Goal: Information Seeking & Learning: Find specific fact

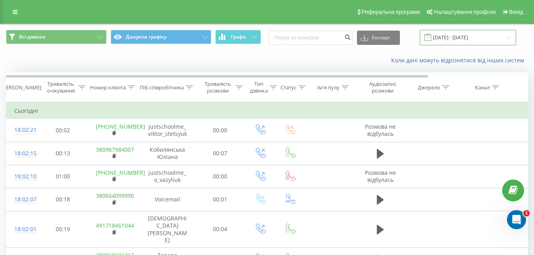
click at [505, 35] on input "[DATE] - [DATE]" at bounding box center [468, 38] width 96 height 16
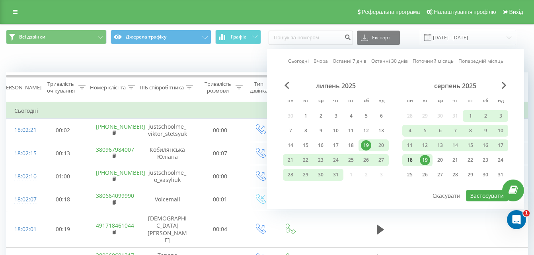
click at [413, 160] on div "18" at bounding box center [410, 160] width 10 height 10
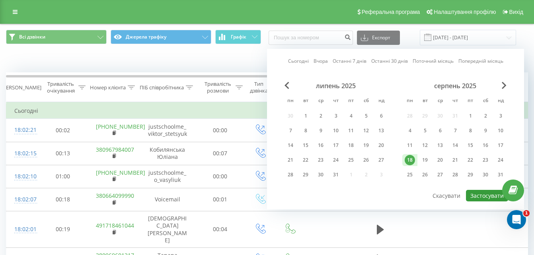
click at [488, 197] on button "Застосувати" at bounding box center [487, 196] width 42 height 12
type input "[DATE] - [DATE]"
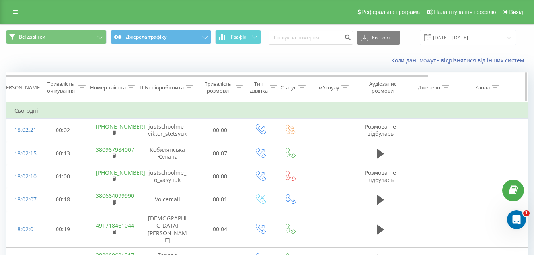
click at [189, 89] on icon at bounding box center [189, 88] width 7 height 4
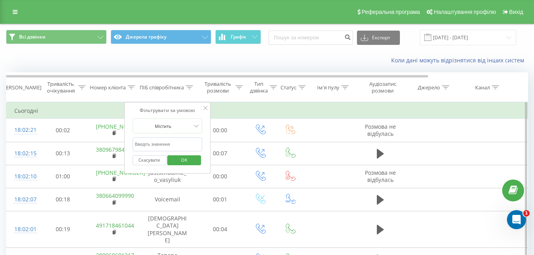
click at [173, 144] on input "text" at bounding box center [167, 145] width 70 height 14
type input "[PERSON_NAME]"
click at [181, 159] on span "OK" at bounding box center [184, 160] width 22 height 12
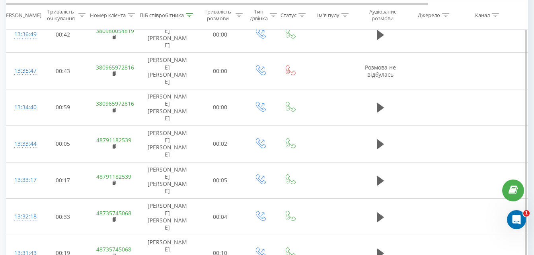
scroll to position [472, 0]
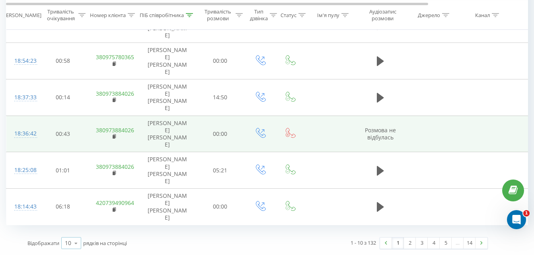
scroll to position [125, 0]
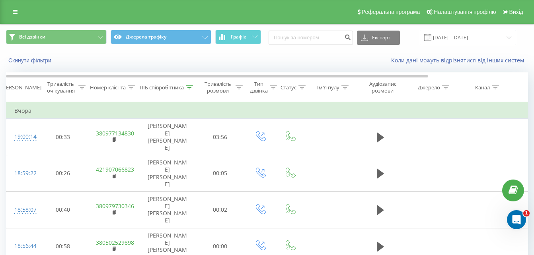
scroll to position [125, 0]
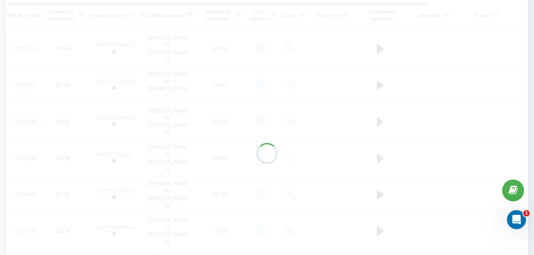
scroll to position [53, 0]
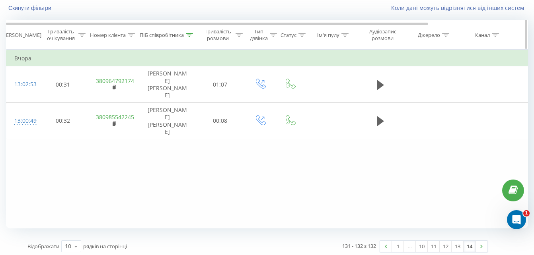
click at [189, 32] on div at bounding box center [189, 35] width 7 height 7
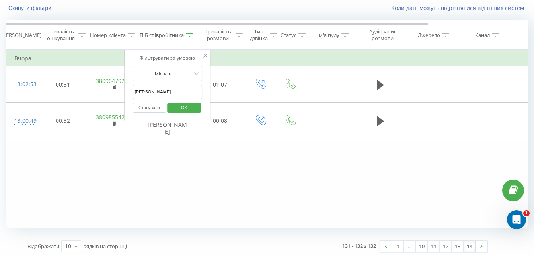
drag, startPoint x: 160, startPoint y: 93, endPoint x: 130, endPoint y: 96, distance: 30.4
click at [130, 96] on div "Фільтрувати за умовою Містить [PERSON_NAME] Скасувати OK" at bounding box center [167, 86] width 87 height 72
click at [188, 111] on span "OK" at bounding box center [184, 107] width 22 height 12
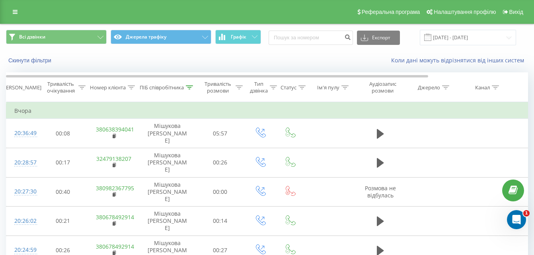
scroll to position [125, 0]
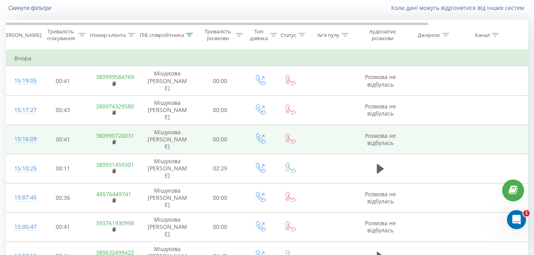
scroll to position [56, 0]
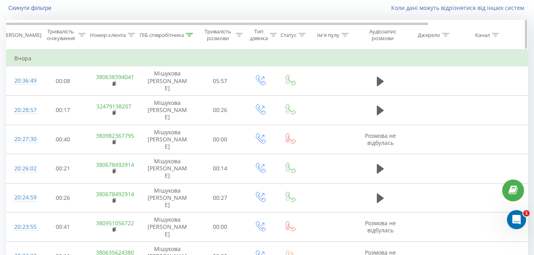
click at [188, 33] on icon at bounding box center [189, 35] width 7 height 4
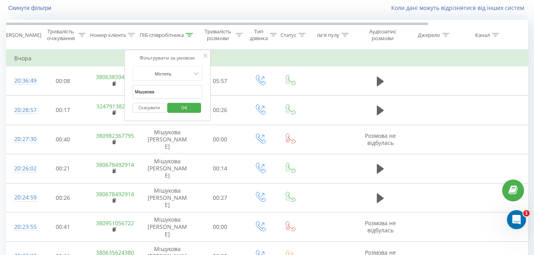
click at [173, 90] on input "Мішукова" at bounding box center [167, 92] width 70 height 14
type input "М"
type input "Черуха"
click at [186, 107] on span "OK" at bounding box center [184, 107] width 22 height 12
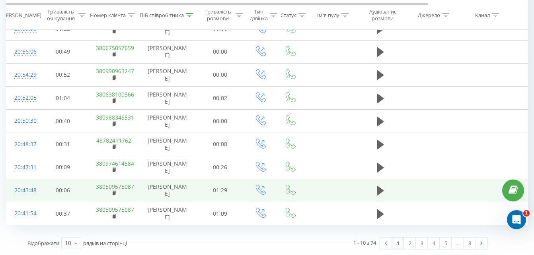
scroll to position [6, 0]
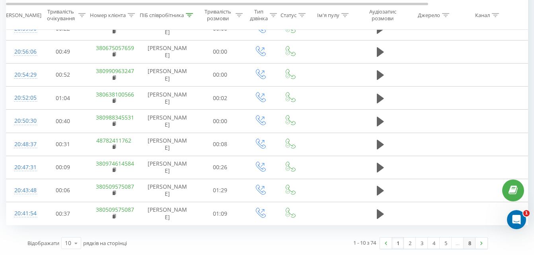
click at [471, 243] on link "8" at bounding box center [469, 243] width 12 height 11
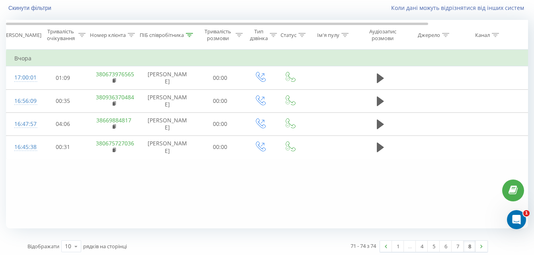
scroll to position [56, 0]
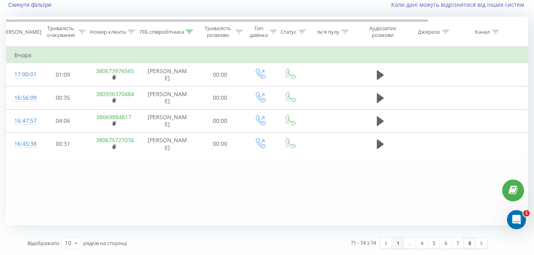
click at [395, 245] on link "1" at bounding box center [398, 243] width 12 height 11
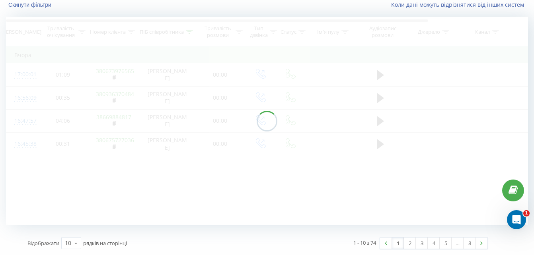
scroll to position [53, 0]
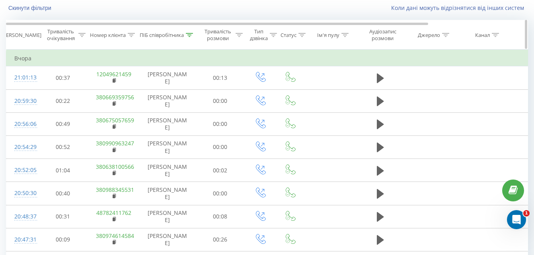
click at [188, 36] on icon at bounding box center [189, 35] width 7 height 4
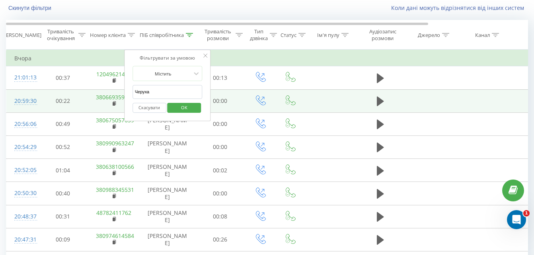
drag, startPoint x: 170, startPoint y: 90, endPoint x: 120, endPoint y: 103, distance: 52.2
click at [120, 103] on table "Фільтрувати за умовою Дорівнює Скасувати OK Фільтрувати за умовою Містить Скасу…" at bounding box center [328, 174] width 645 height 248
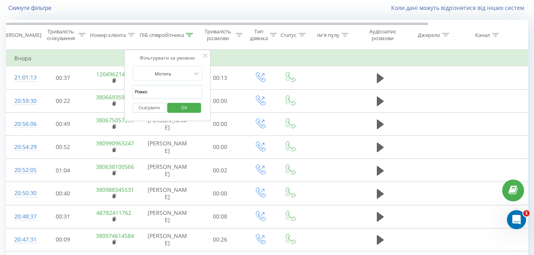
click at [187, 110] on span "OK" at bounding box center [184, 107] width 22 height 12
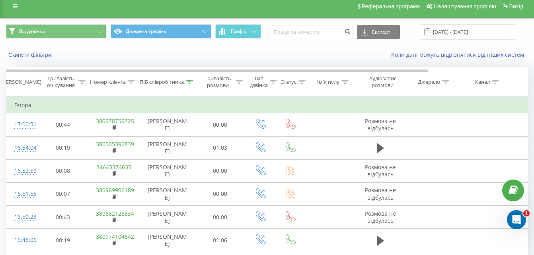
scroll to position [125, 0]
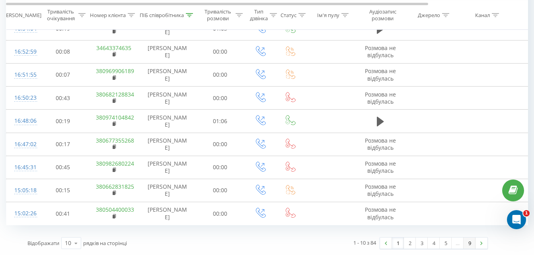
click at [468, 243] on link "9" at bounding box center [469, 243] width 12 height 11
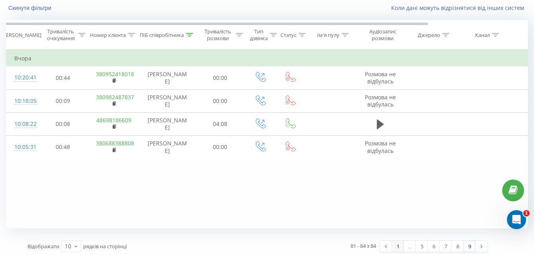
click at [397, 246] on link "1" at bounding box center [398, 246] width 12 height 11
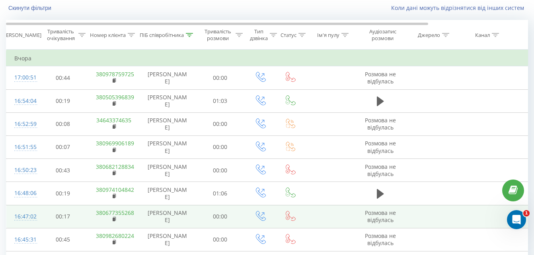
drag, startPoint x: 333, startPoint y: 255, endPoint x: 276, endPoint y: 224, distance: 65.0
click at [276, 224] on td at bounding box center [261, 216] width 32 height 23
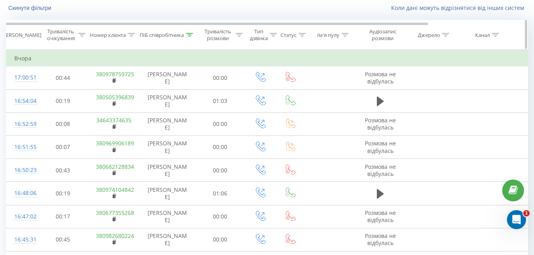
click at [189, 33] on icon at bounding box center [189, 35] width 7 height 4
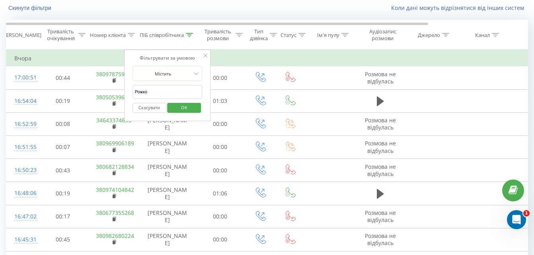
click at [162, 98] on input "Рожко" at bounding box center [167, 92] width 70 height 14
type input "Р"
type input "т"
type input "Тарара"
click at [175, 111] on span "OK" at bounding box center [184, 107] width 22 height 12
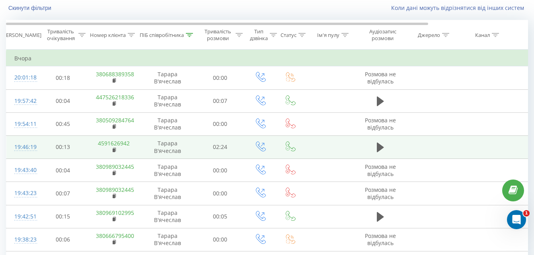
scroll to position [125, 0]
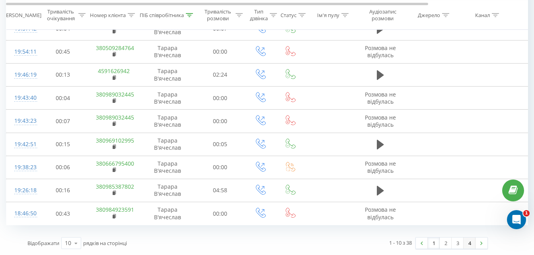
click at [472, 244] on link "4" at bounding box center [469, 243] width 12 height 11
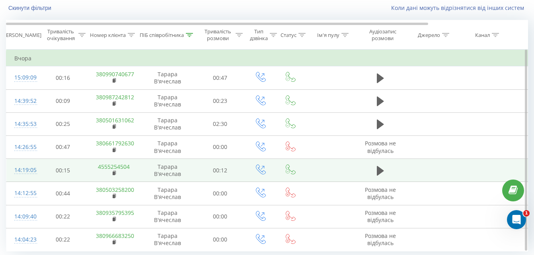
scroll to position [79, 0]
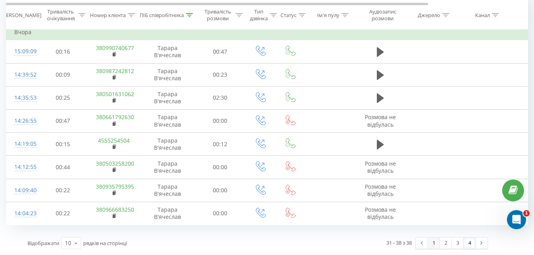
click at [431, 245] on link "1" at bounding box center [434, 243] width 12 height 11
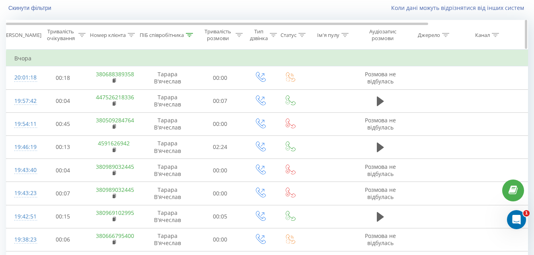
click at [188, 34] on icon at bounding box center [189, 35] width 7 height 4
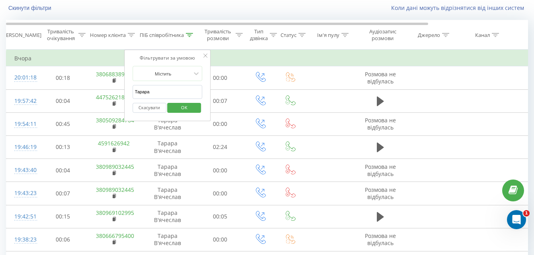
drag, startPoint x: 181, startPoint y: 93, endPoint x: 128, endPoint y: 94, distance: 52.9
click at [128, 94] on div "Фільтрувати за умовою Містить Тарара Скасувати OK" at bounding box center [167, 86] width 87 height 72
type input "Галавур"
click at [187, 108] on span "OK" at bounding box center [184, 107] width 22 height 12
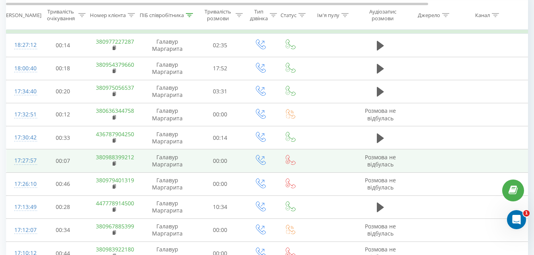
scroll to position [125, 0]
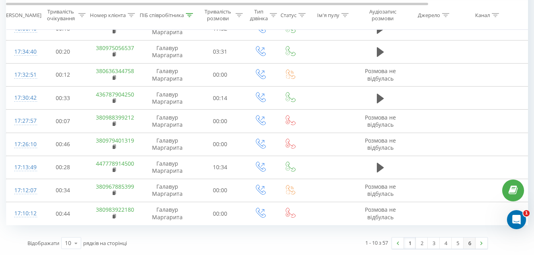
click at [468, 244] on link "6" at bounding box center [469, 243] width 12 height 11
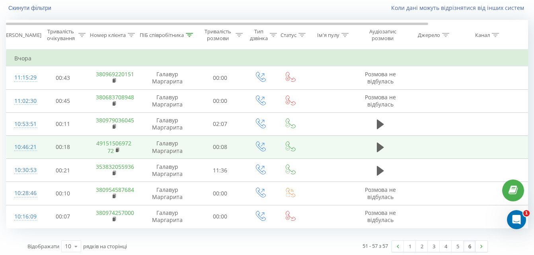
scroll to position [56, 0]
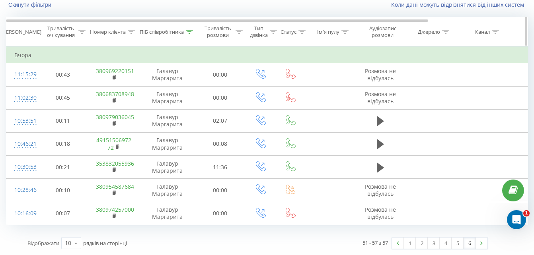
click at [187, 31] on icon at bounding box center [189, 32] width 7 height 4
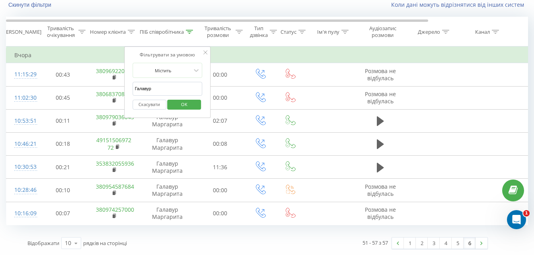
drag, startPoint x: 160, startPoint y: 87, endPoint x: 130, endPoint y: 93, distance: 31.0
click at [130, 93] on div "Фільтрувати за умовою Містить Галавур Скасувати OK" at bounding box center [167, 83] width 87 height 72
type input "L"
type input "Добрицька"
click at [189, 107] on span "OK" at bounding box center [184, 104] width 22 height 12
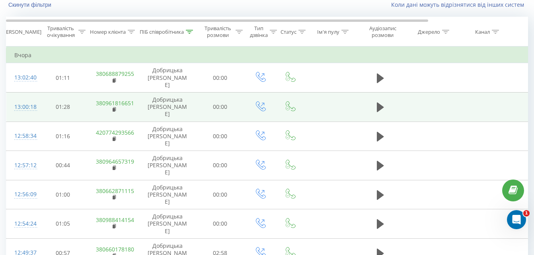
scroll to position [125, 0]
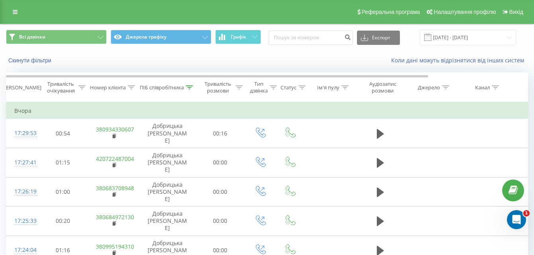
scroll to position [125, 0]
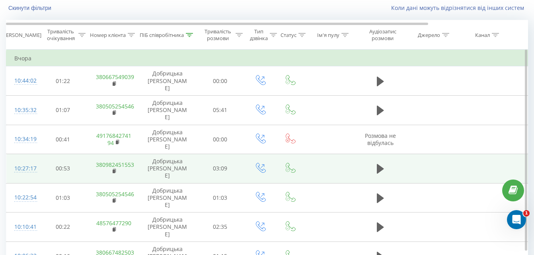
scroll to position [79, 0]
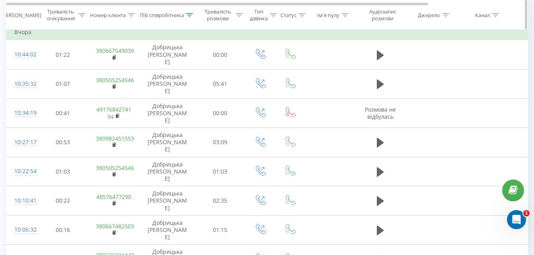
click at [188, 13] on icon at bounding box center [189, 15] width 7 height 4
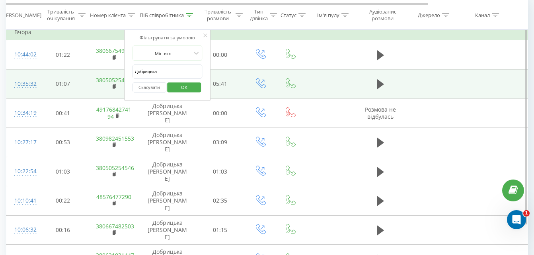
drag, startPoint x: 181, startPoint y: 73, endPoint x: 103, endPoint y: 76, distance: 78.0
click at [104, 76] on table "Фільтрувати за умовою Дорівнює Скасувати OK Фільтрувати за умовою Містить Скасу…" at bounding box center [328, 148] width 645 height 251
type input "D"
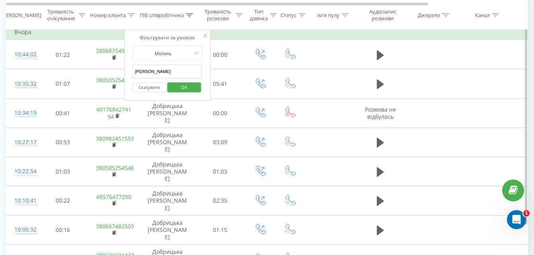
click button "OK" at bounding box center [184, 87] width 34 height 10
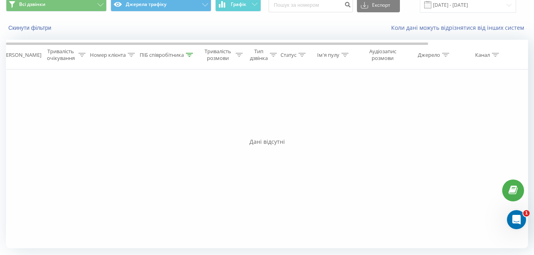
scroll to position [33, 0]
click at [187, 54] on icon at bounding box center [189, 55] width 7 height 4
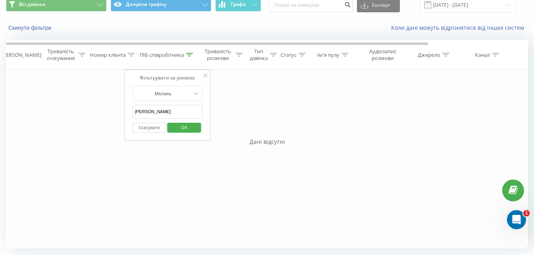
click at [163, 110] on input "[PERSON_NAME]" at bounding box center [167, 112] width 70 height 14
click at [167, 111] on input "[PERSON_NAME]" at bounding box center [167, 112] width 70 height 14
click at [176, 127] on span "OK" at bounding box center [184, 127] width 22 height 12
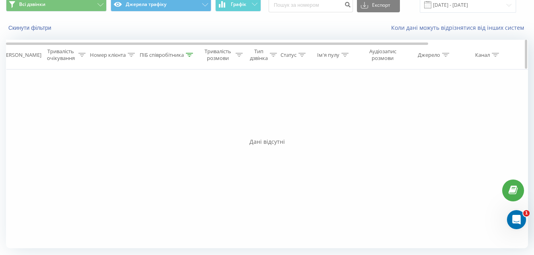
click at [188, 54] on icon at bounding box center [189, 55] width 7 height 4
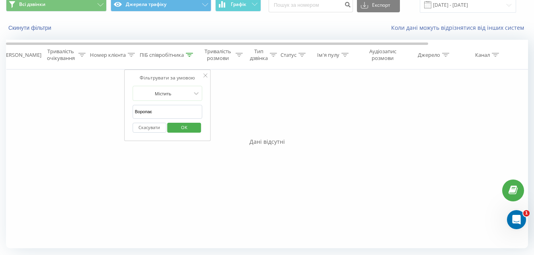
click at [168, 111] on input "Воропає" at bounding box center [167, 112] width 70 height 14
click at [184, 124] on span "OK" at bounding box center [184, 127] width 22 height 12
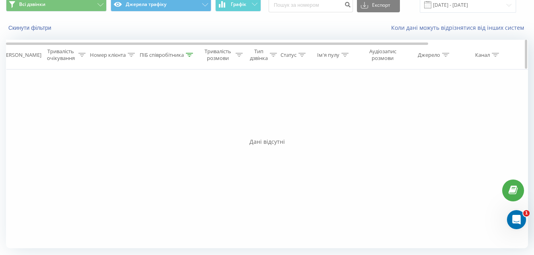
click at [189, 52] on div at bounding box center [189, 55] width 7 height 7
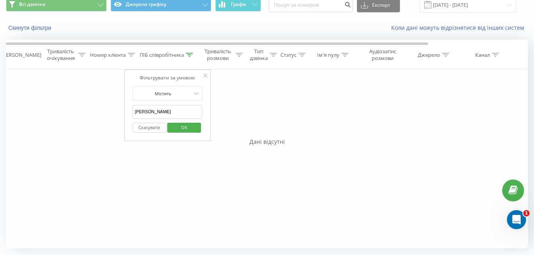
click at [183, 112] on input "[PERSON_NAME]" at bounding box center [167, 112] width 70 height 14
type input "[PERSON_NAME] [PERSON_NAME]"
click button "OK" at bounding box center [184, 128] width 34 height 10
